Goal: Check status: Check status

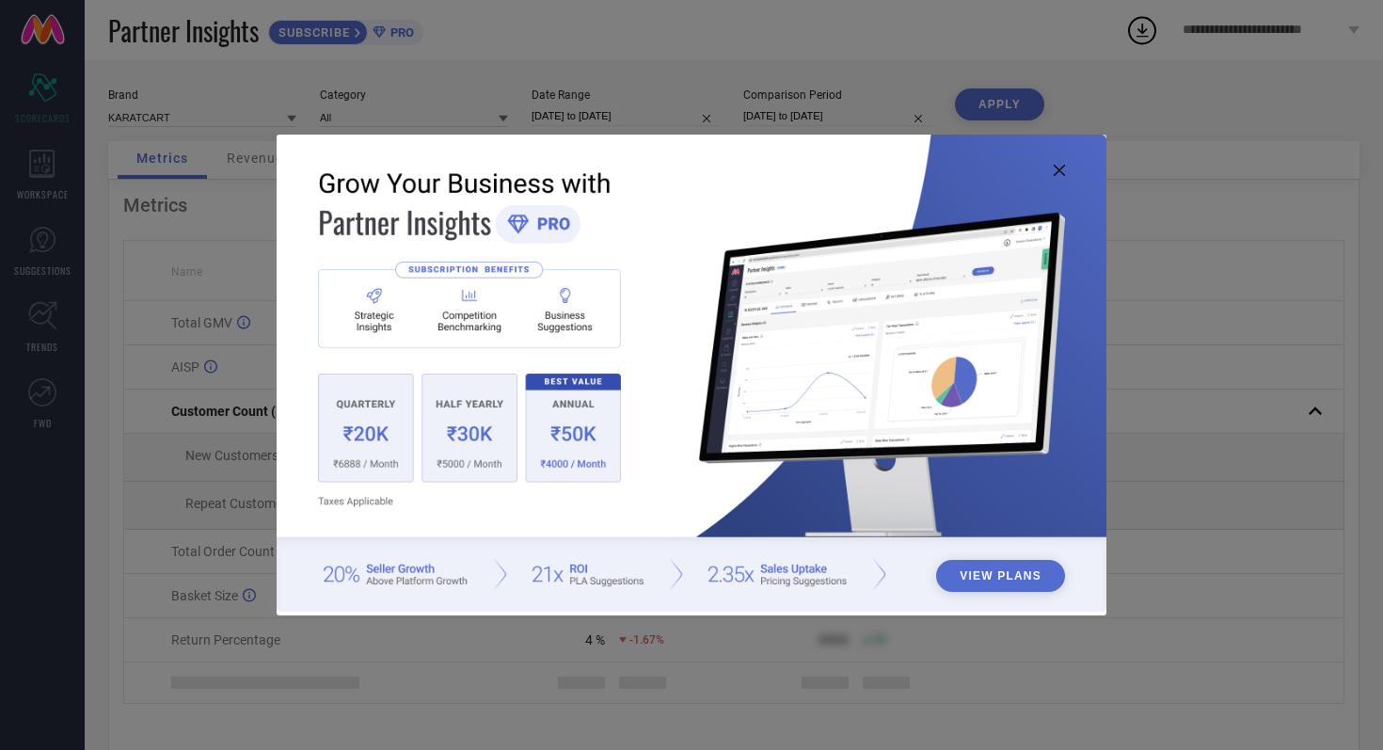
click at [1061, 166] on icon at bounding box center [1059, 170] width 11 height 11
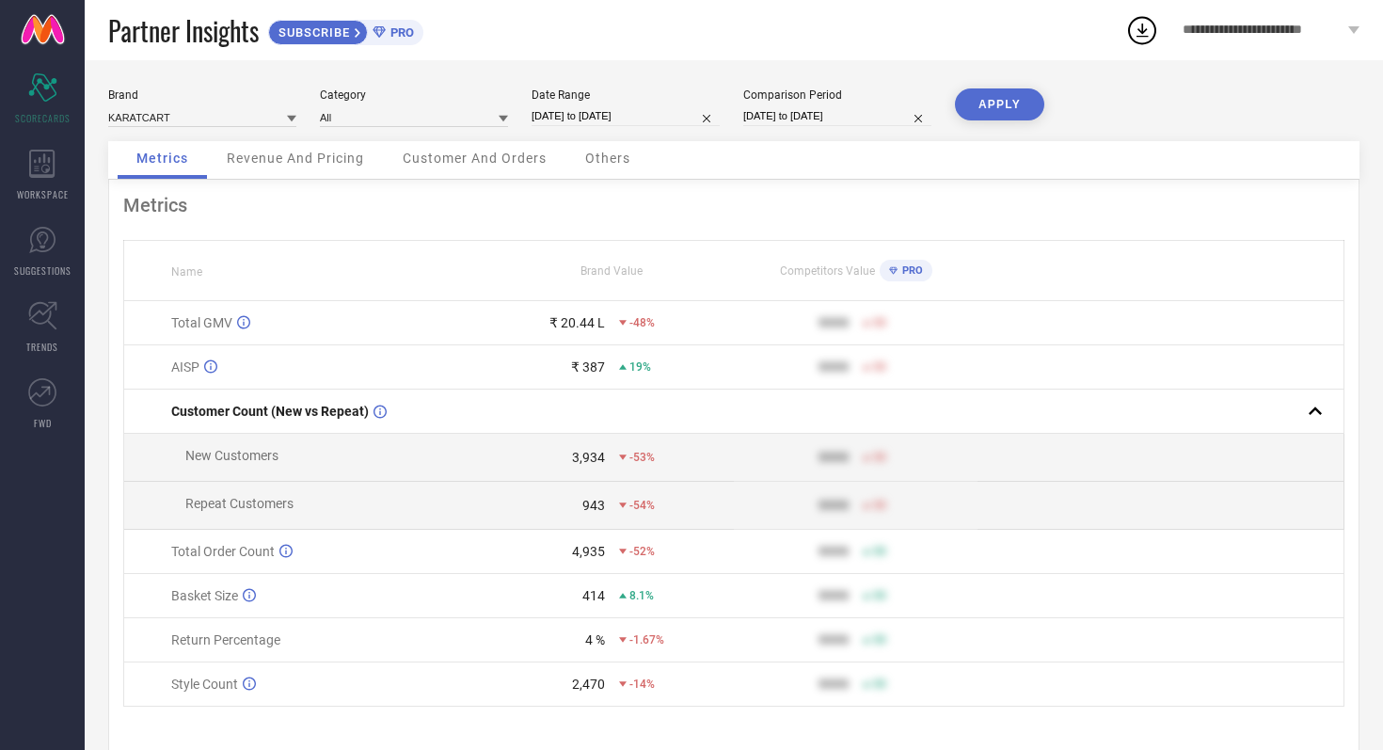
click at [669, 117] on input "[DATE] to [DATE]" at bounding box center [625, 116] width 188 height 20
select select "7"
select select "2025"
select select "8"
select select "2025"
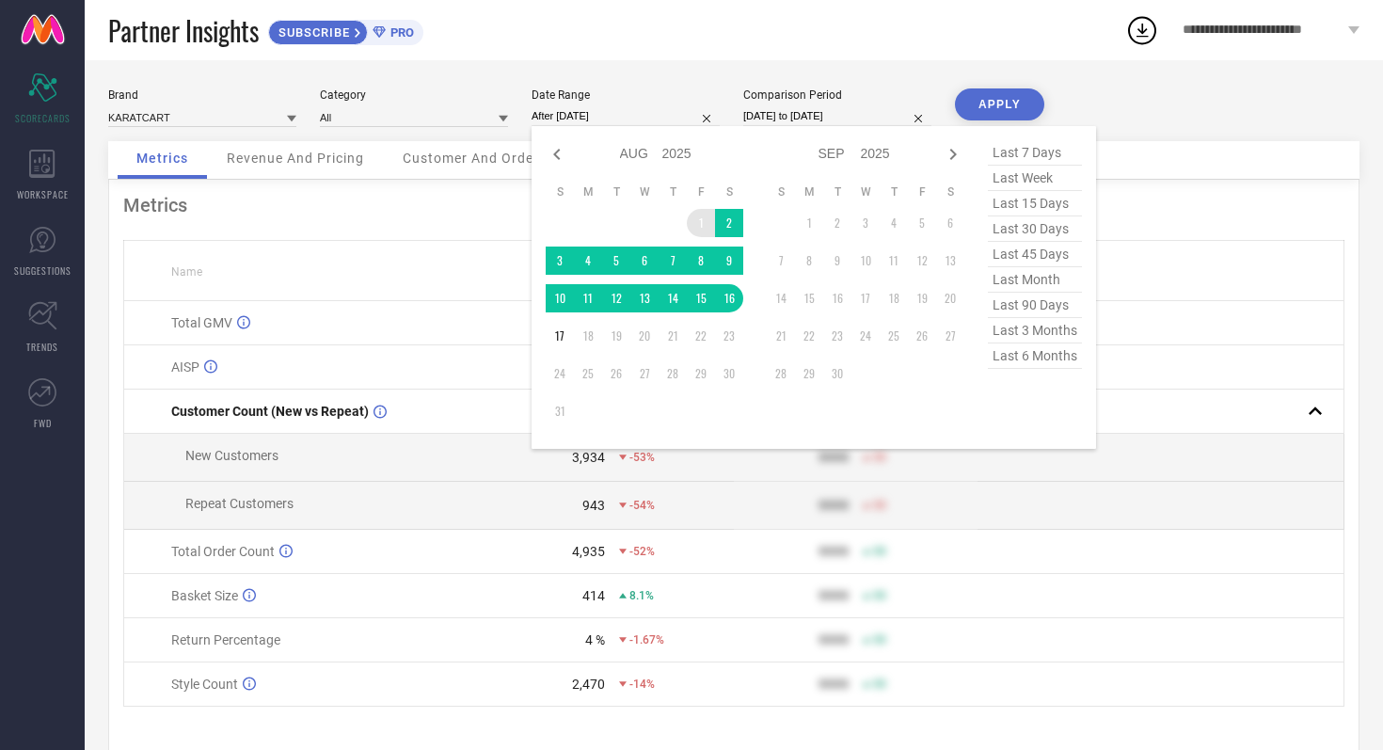
click at [705, 226] on td "1" at bounding box center [701, 223] width 28 height 28
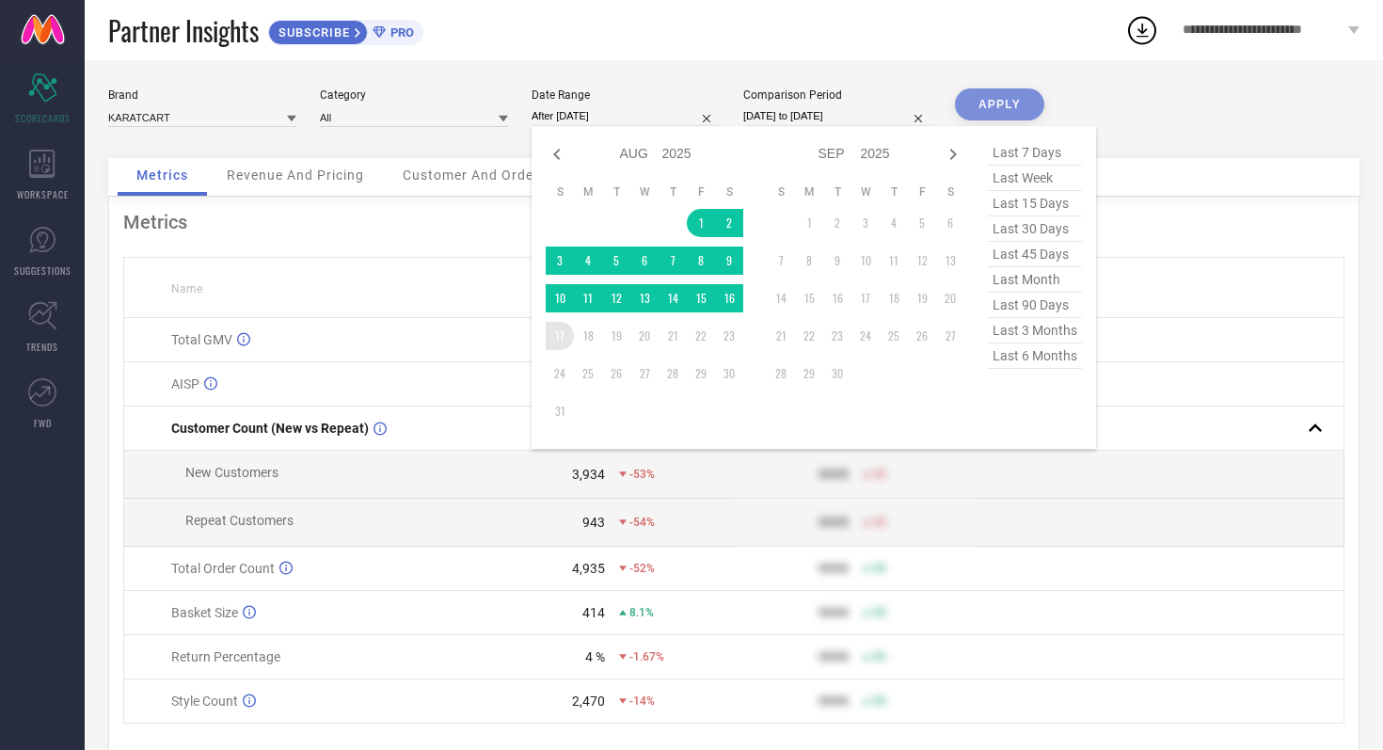
type input "[DATE] to [DATE]"
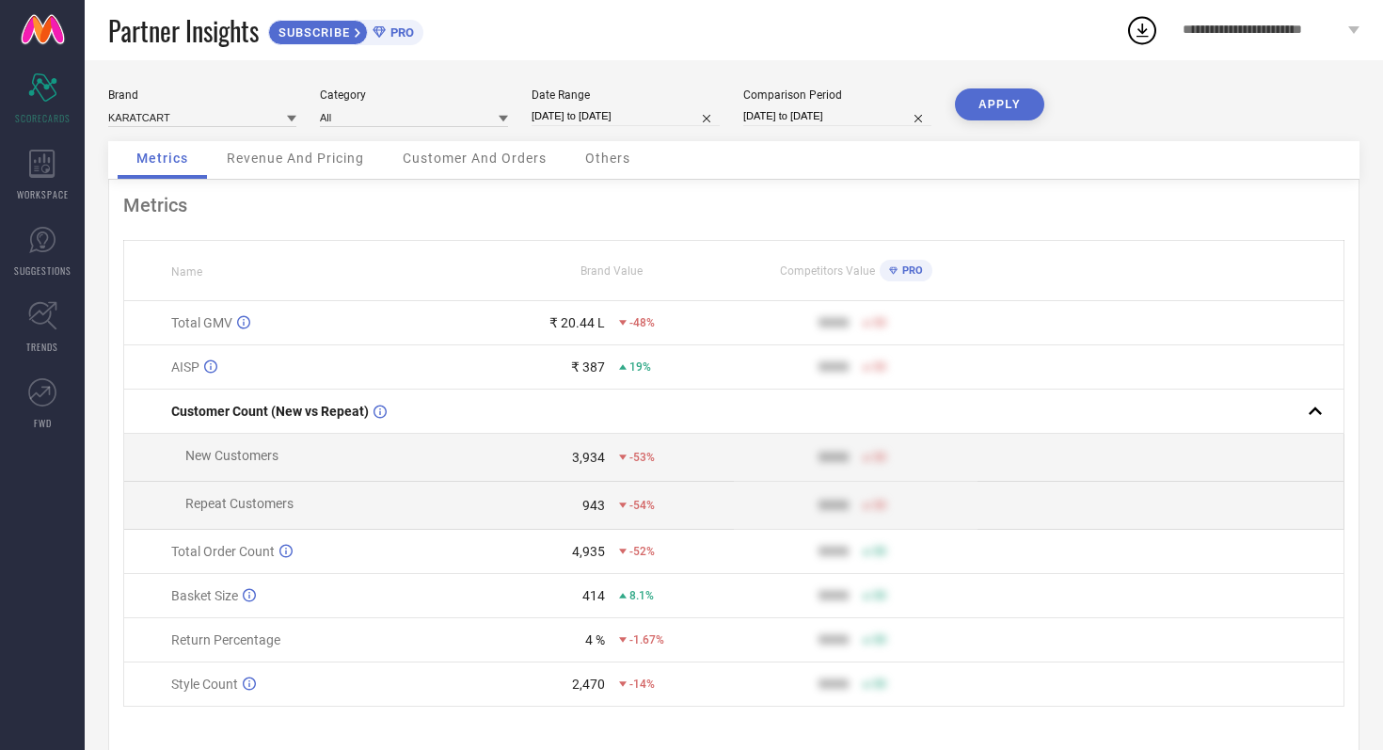
select select "7"
select select "2024"
select select "8"
select select "2024"
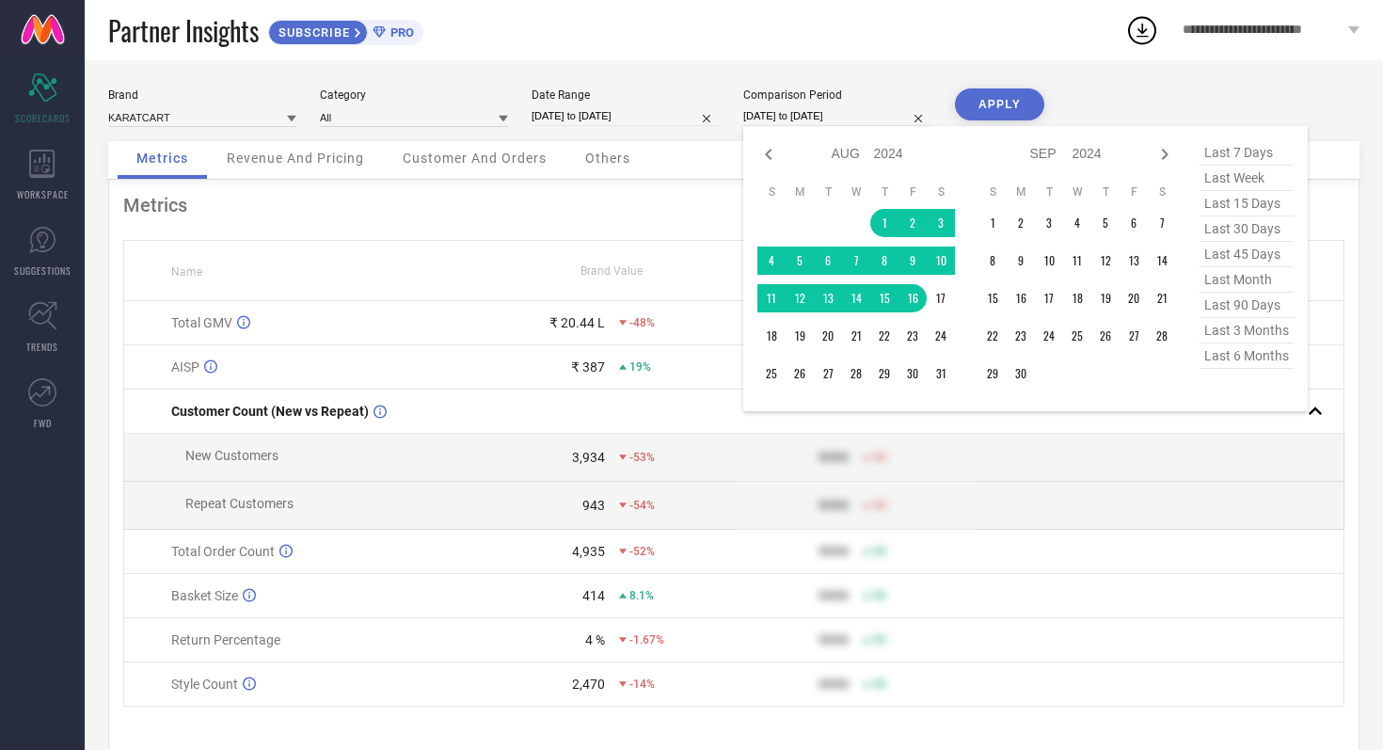
click at [877, 115] on input "[DATE] to [DATE]" at bounding box center [837, 116] width 188 height 20
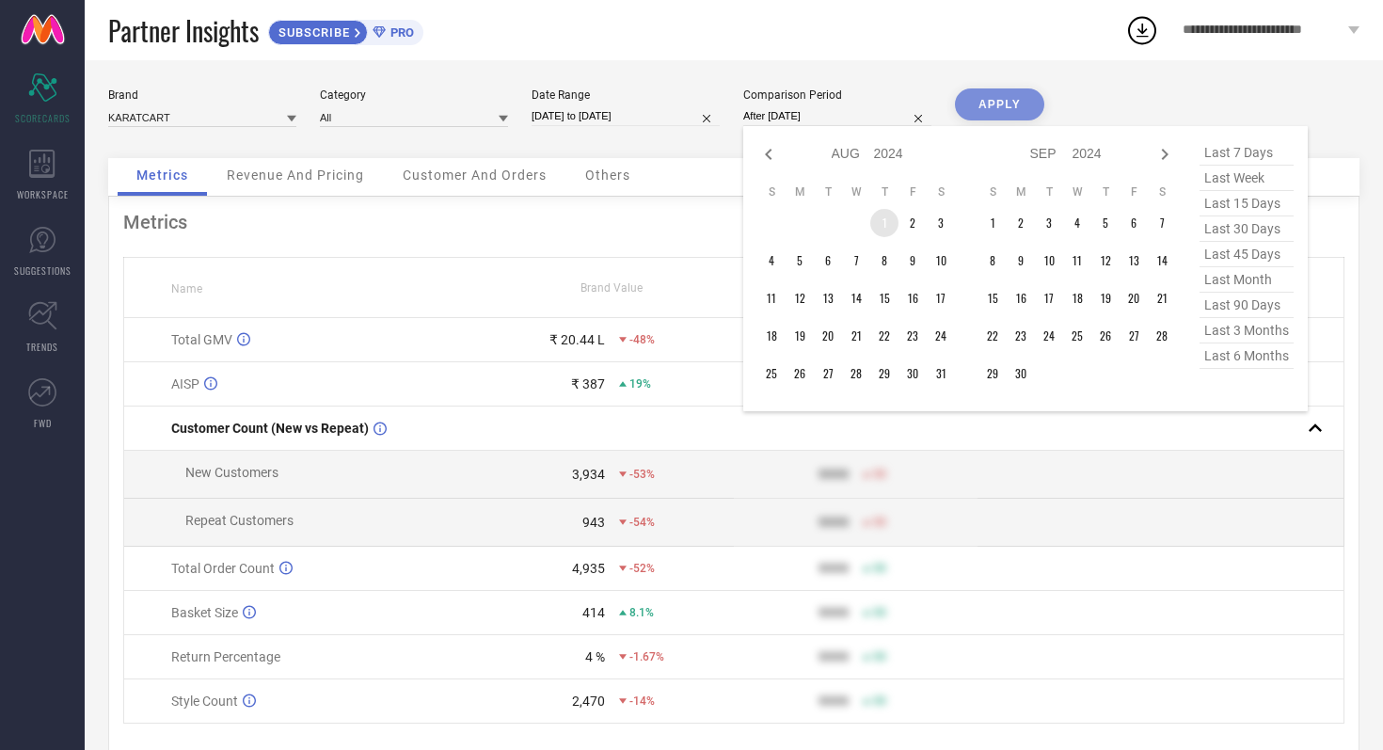
click at [881, 214] on td "1" at bounding box center [884, 223] width 28 height 28
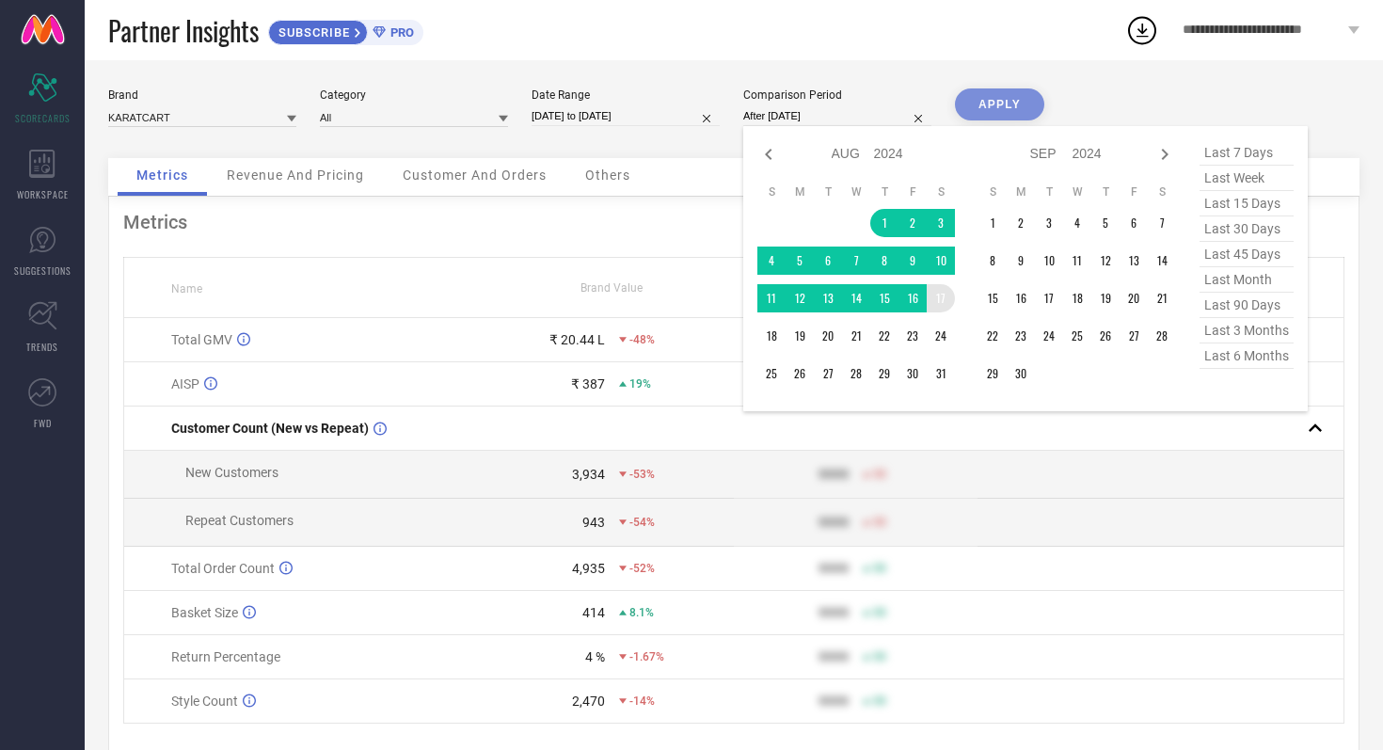
type input "[DATE] to [DATE]"
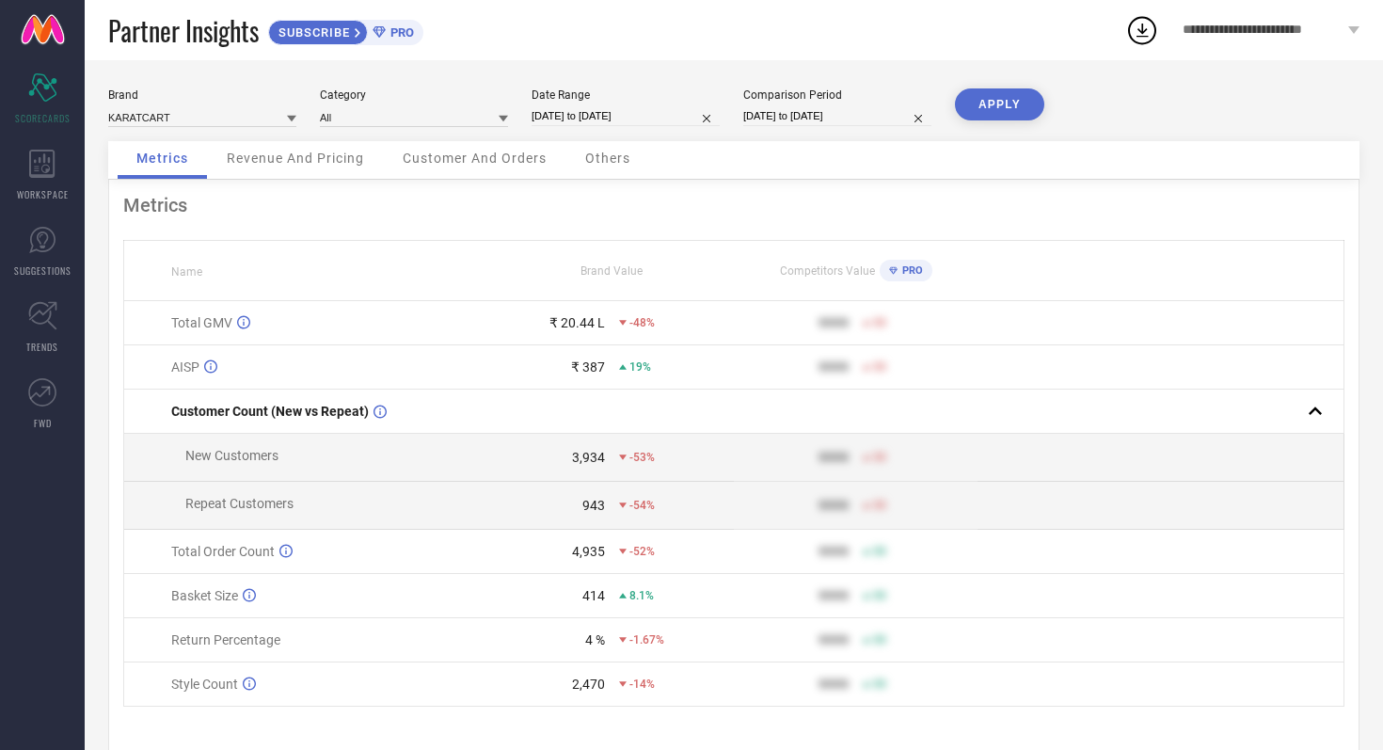
click at [980, 91] on button "APPLY" at bounding box center [999, 104] width 89 height 32
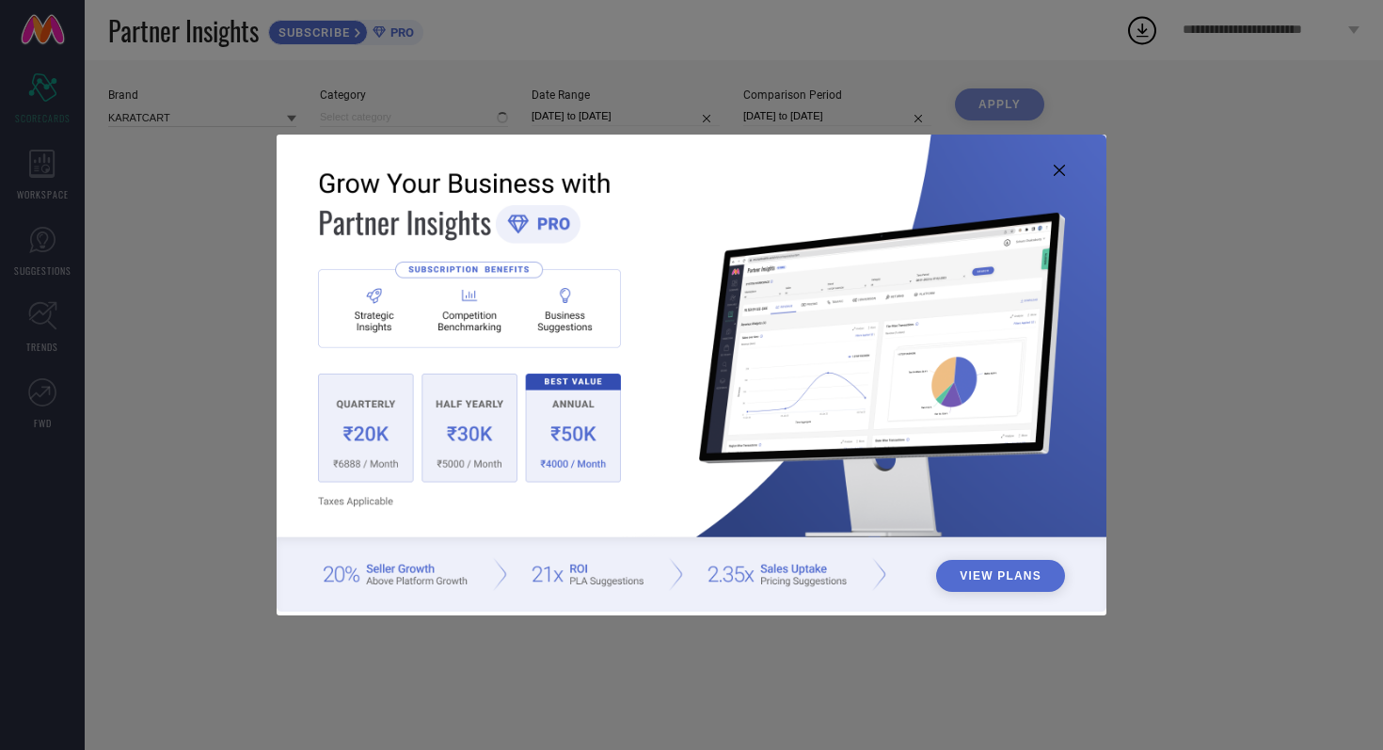
type input "All"
click at [1055, 171] on icon at bounding box center [1059, 170] width 11 height 11
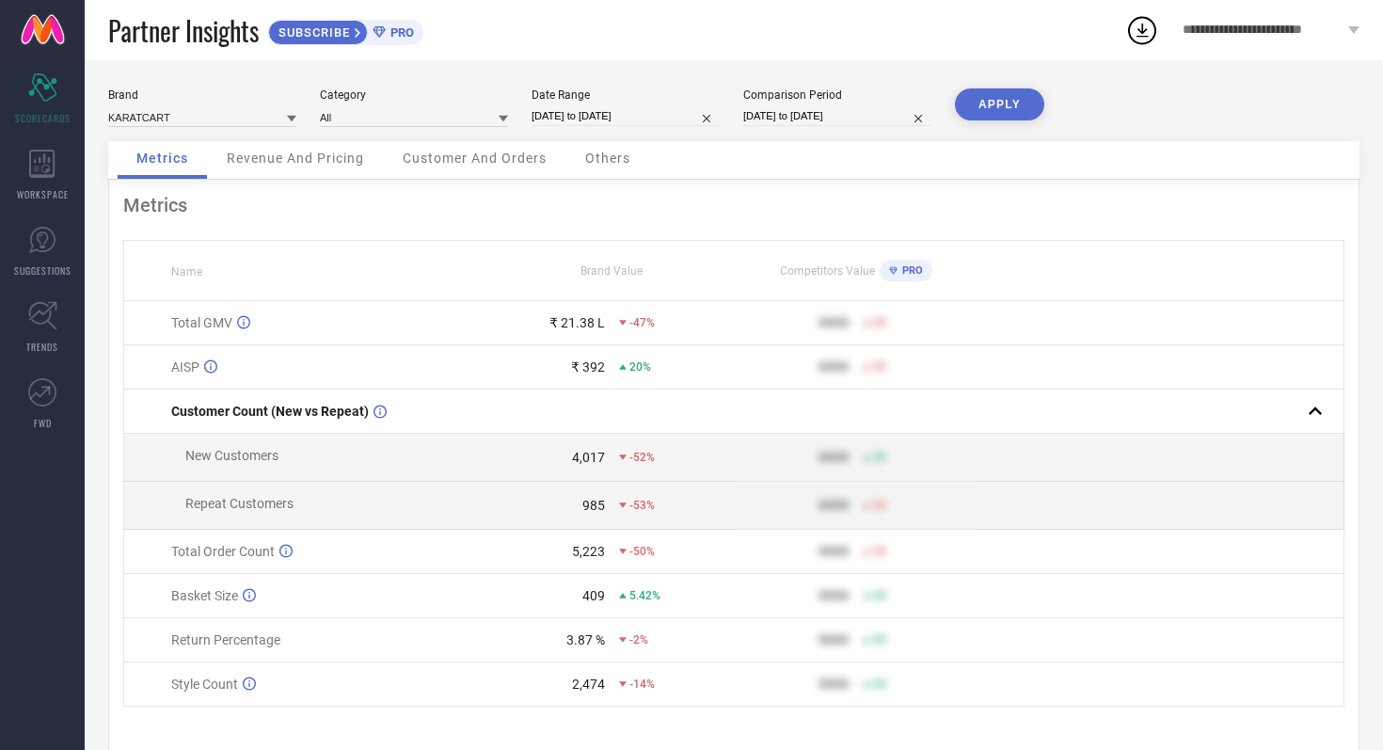
click at [675, 122] on input "[DATE] to [DATE]" at bounding box center [625, 116] width 188 height 20
select select "7"
select select "2025"
select select "8"
select select "2025"
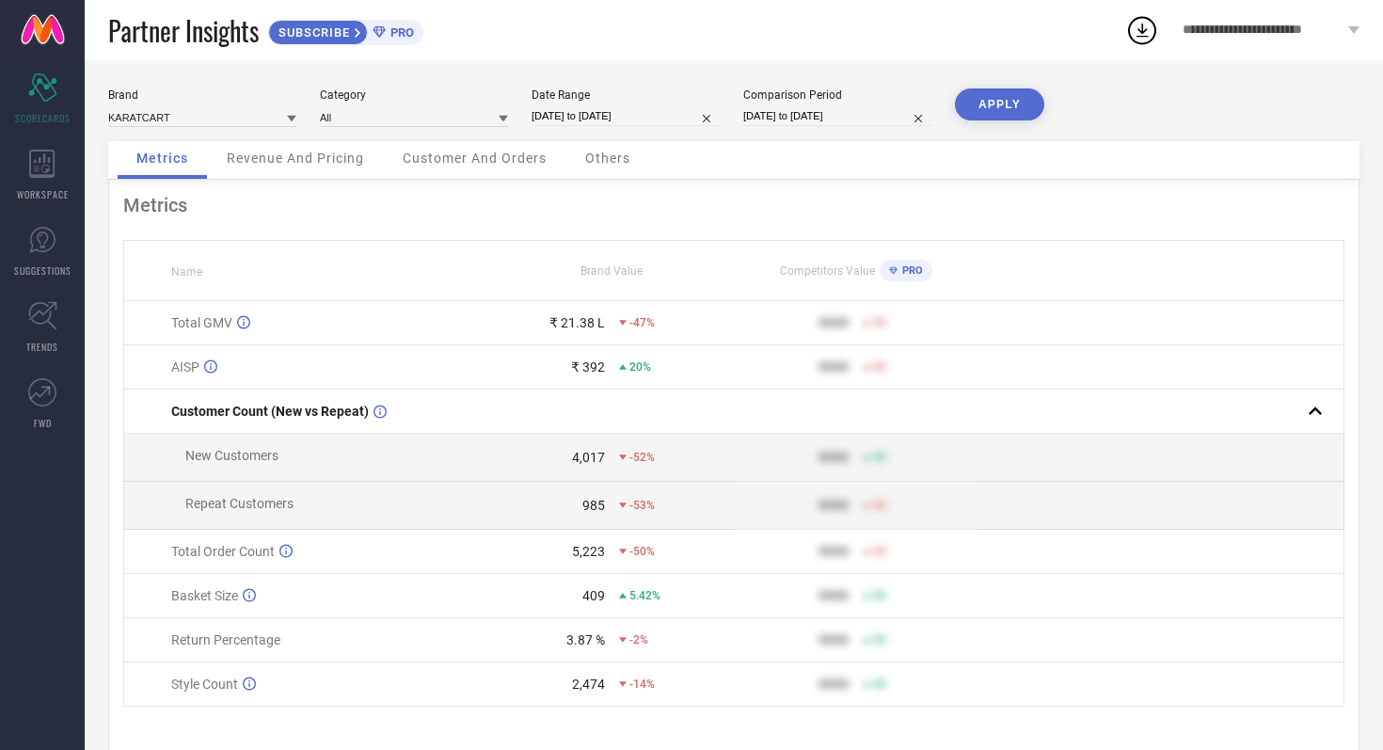
click at [680, 80] on div "Brand KARATCART Category All Date Range 01-08-2025 to 17-08-2025 Comparison Per…" at bounding box center [734, 421] width 1298 height 722
